Goal: Transaction & Acquisition: Purchase product/service

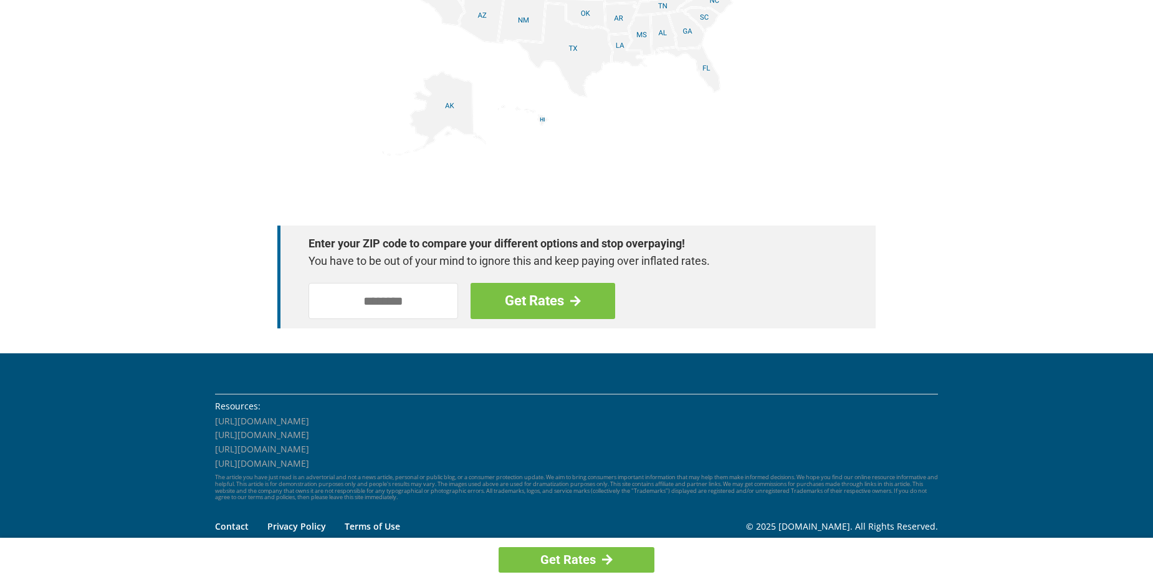
scroll to position [1696, 0]
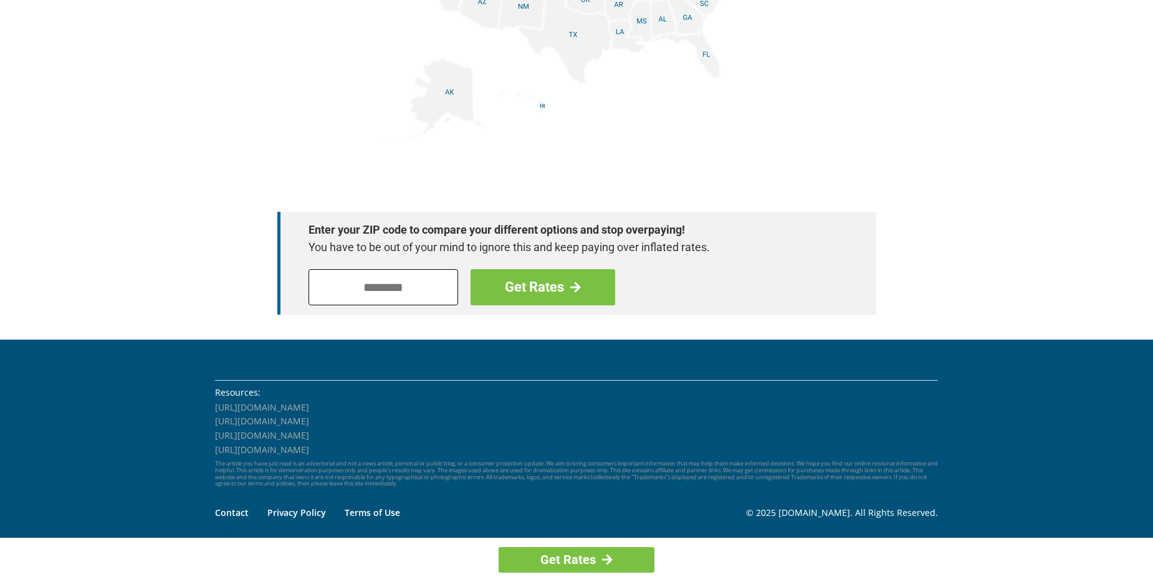
drag, startPoint x: 323, startPoint y: 292, endPoint x: 327, endPoint y: 285, distance: 8.1
click at [323, 290] on input "tel" at bounding box center [384, 287] width 150 height 36
type input "*****"
click at [528, 288] on link "Get Rates" at bounding box center [543, 287] width 145 height 36
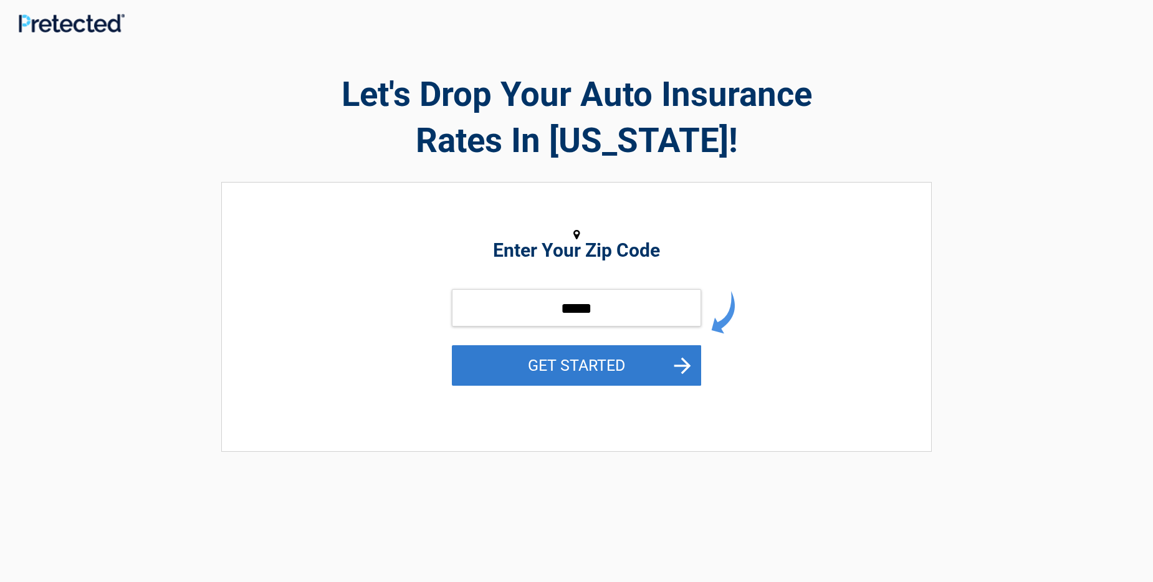
click at [565, 373] on button "GET STARTED" at bounding box center [576, 365] width 249 height 41
